Goal: Check status

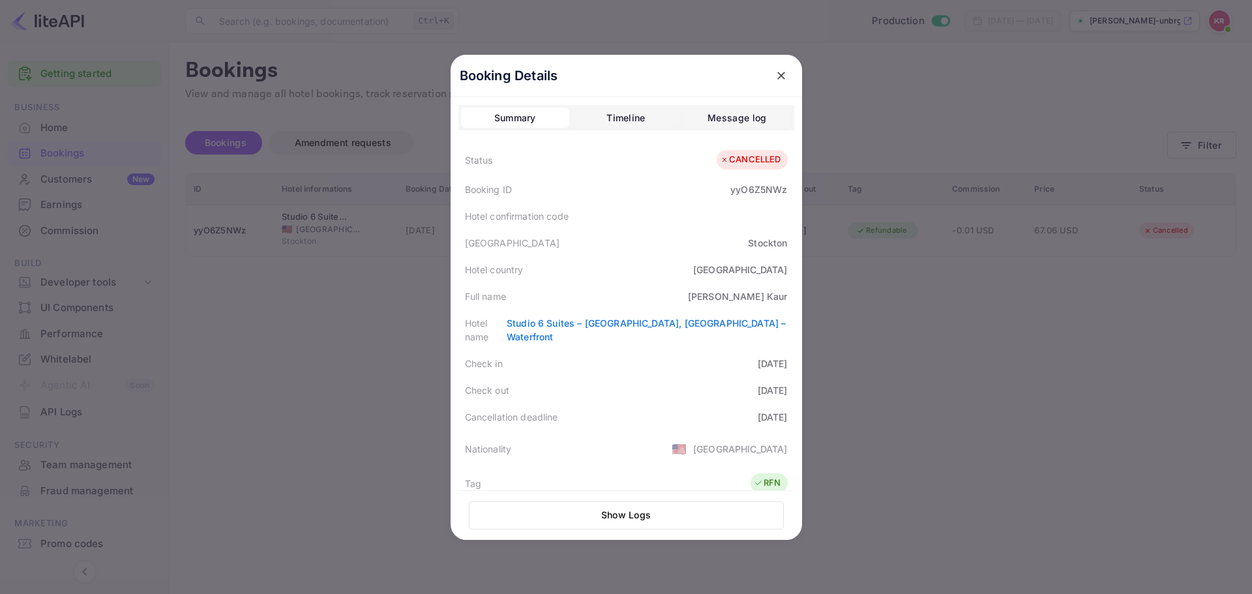
scroll to position [65, 0]
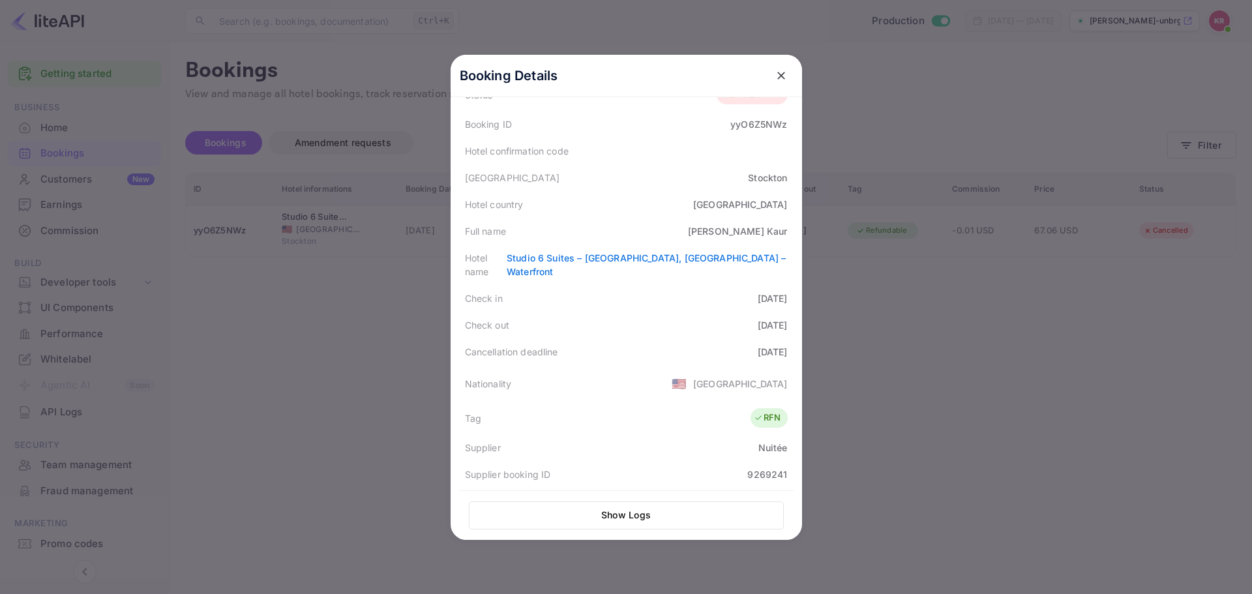
click at [225, 244] on div at bounding box center [626, 297] width 1252 height 594
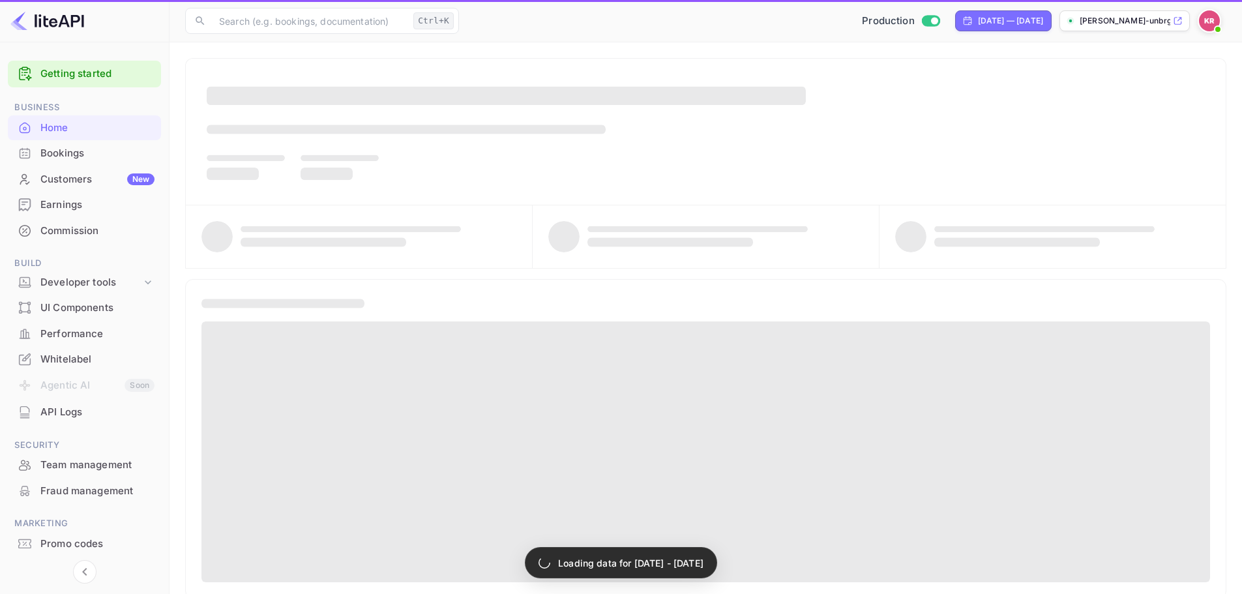
click at [95, 151] on div "Bookings" at bounding box center [97, 153] width 114 height 15
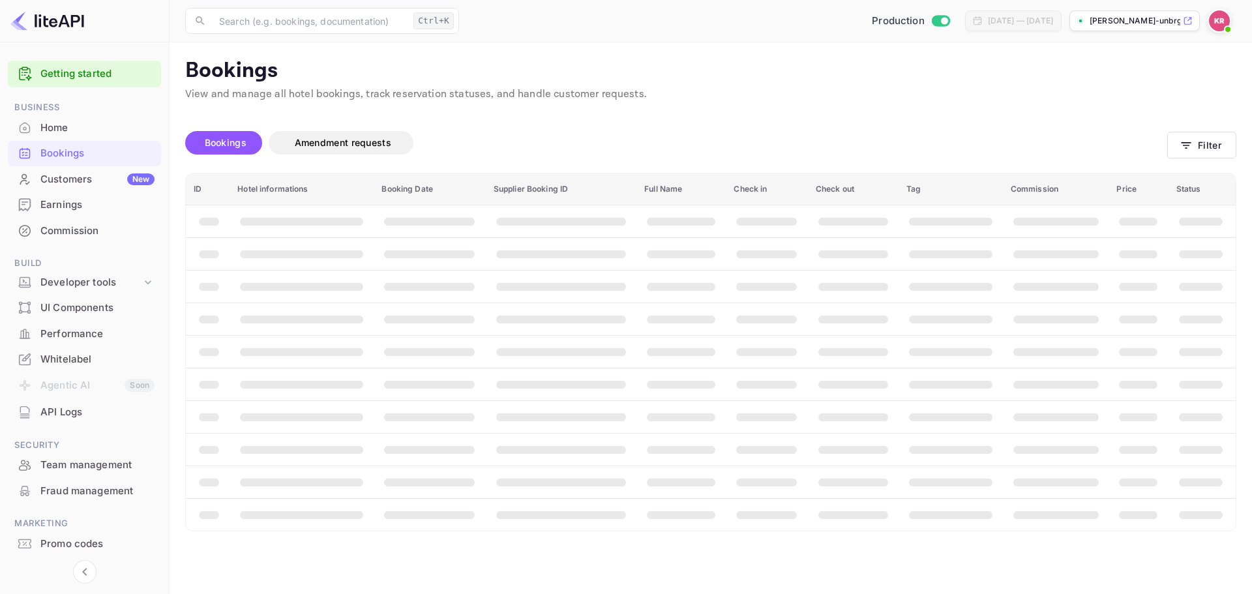
click at [218, 141] on span "Bookings" at bounding box center [226, 142] width 42 height 11
click at [1170, 145] on button "Filter" at bounding box center [1201, 145] width 69 height 27
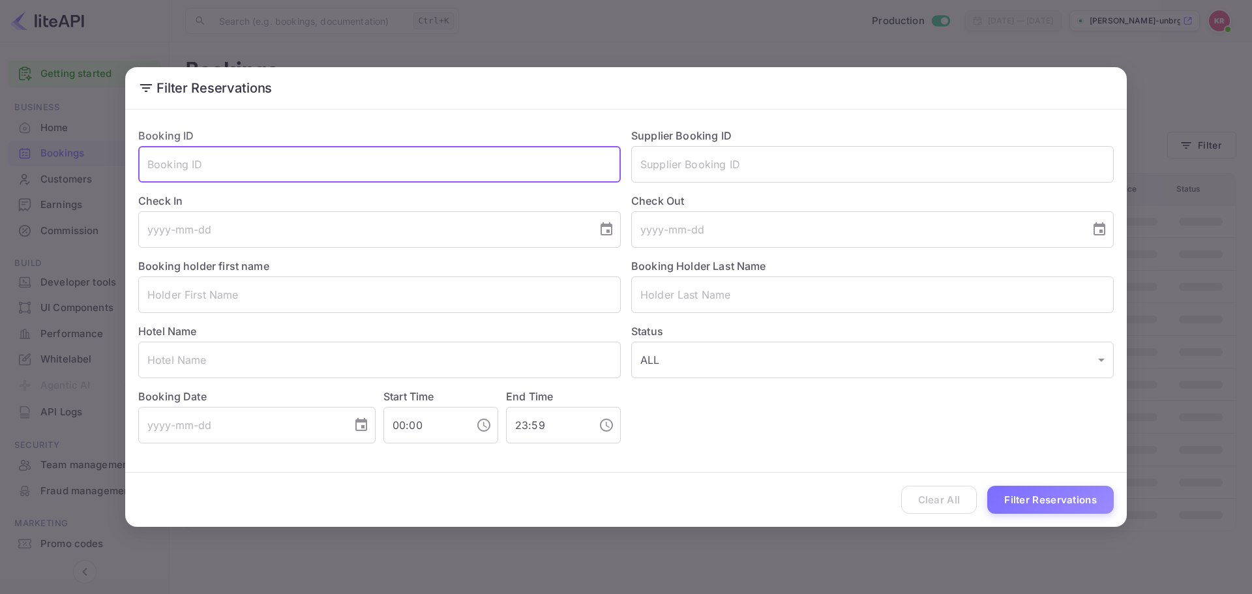
click at [311, 168] on input "text" at bounding box center [379, 164] width 482 height 37
paste input "tSF3EsoYx"
type input "tSF3EsoYx"
click at [1026, 494] on button "Filter Reservations" at bounding box center [1050, 500] width 126 height 28
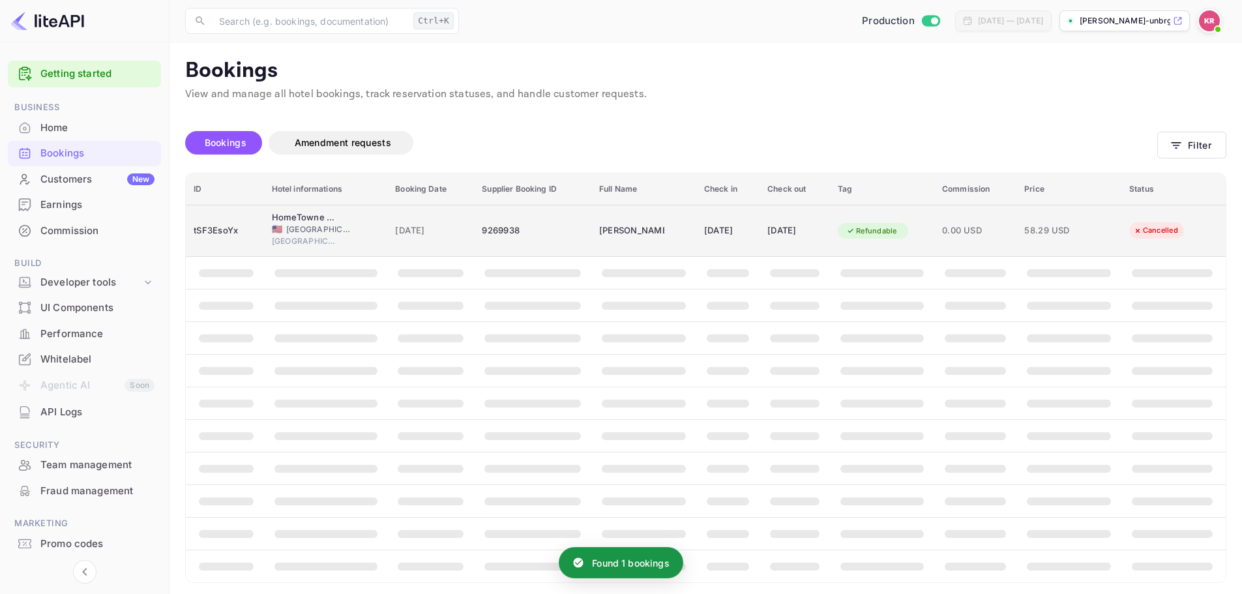
click at [433, 224] on span "[DATE]" at bounding box center [430, 231] width 71 height 14
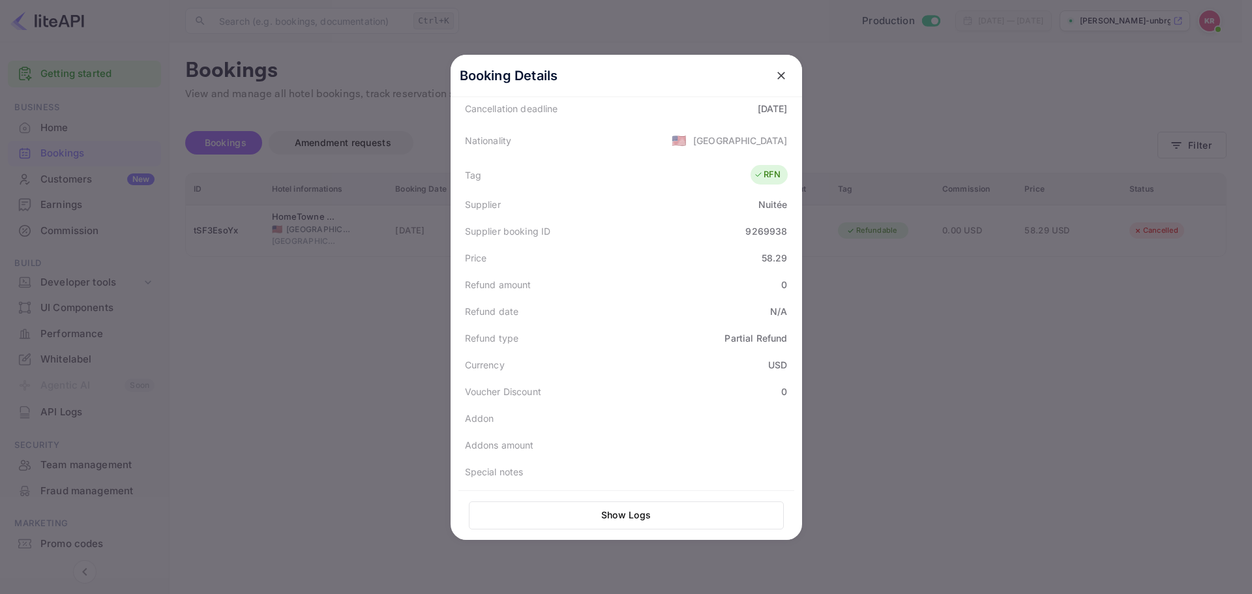
scroll to position [243, 0]
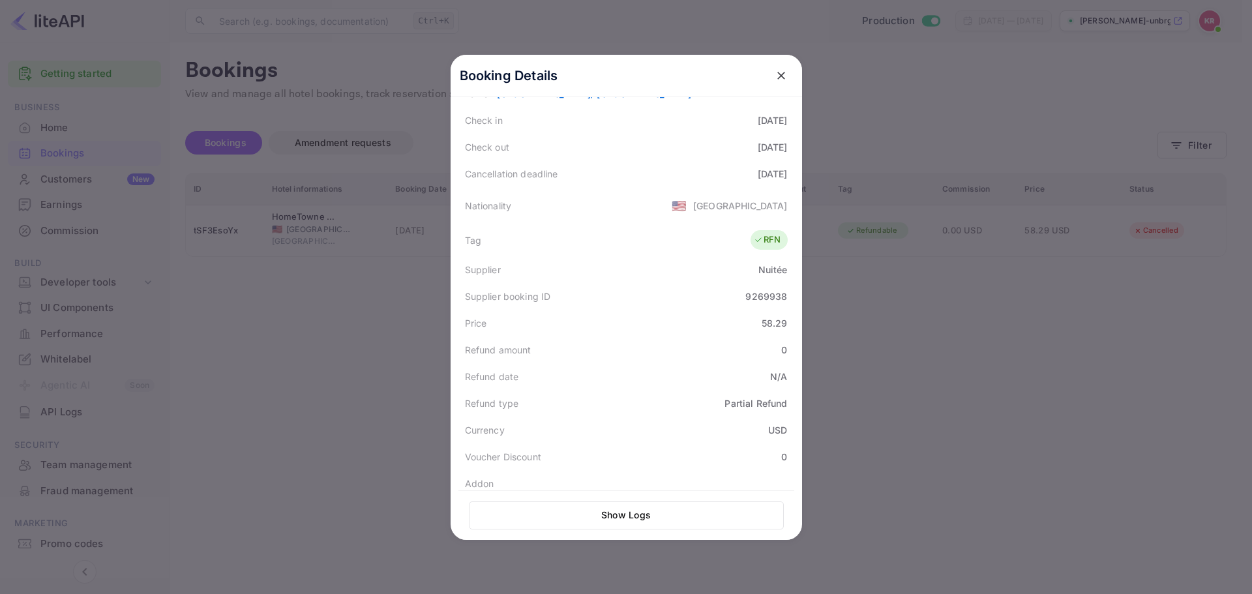
click at [173, 326] on div at bounding box center [626, 297] width 1252 height 594
